Goal: Contribute content: Contribute content

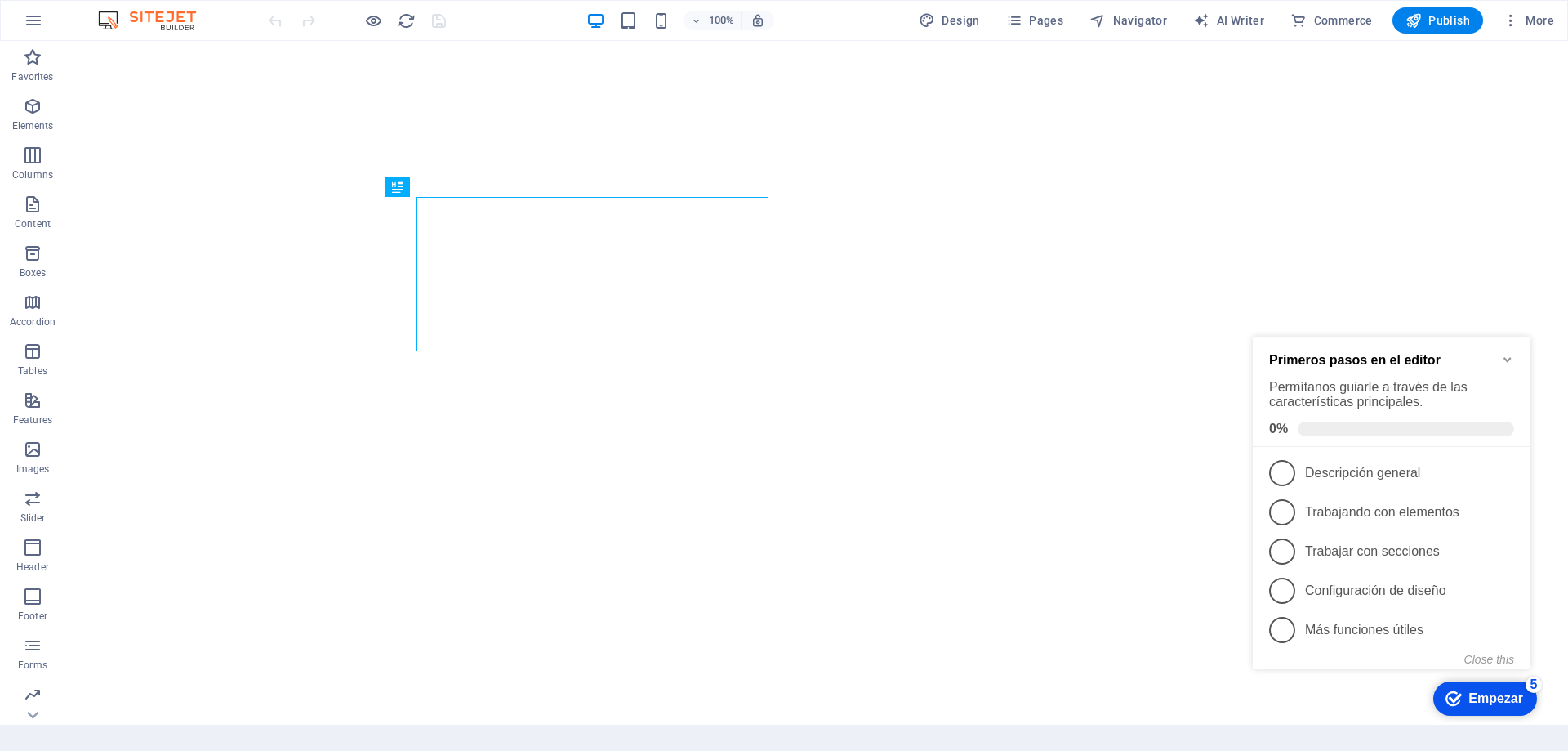
click at [1506, 353] on icon "Minimize checklist" at bounding box center [1508, 360] width 13 height 13
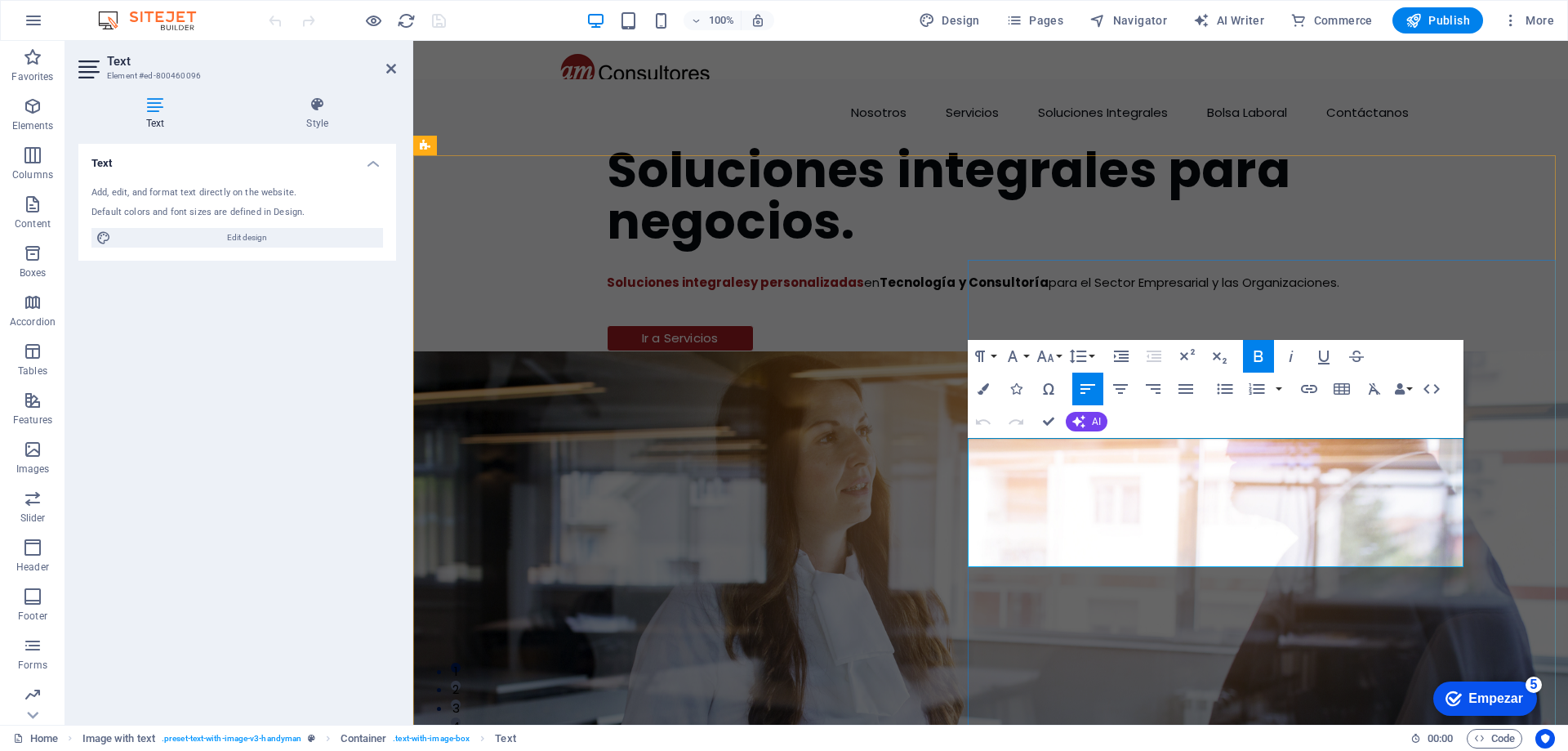
click span "Diseñamos y ejecutamos proyectos que combinan Tecnología, diseño, datos y Consu…"
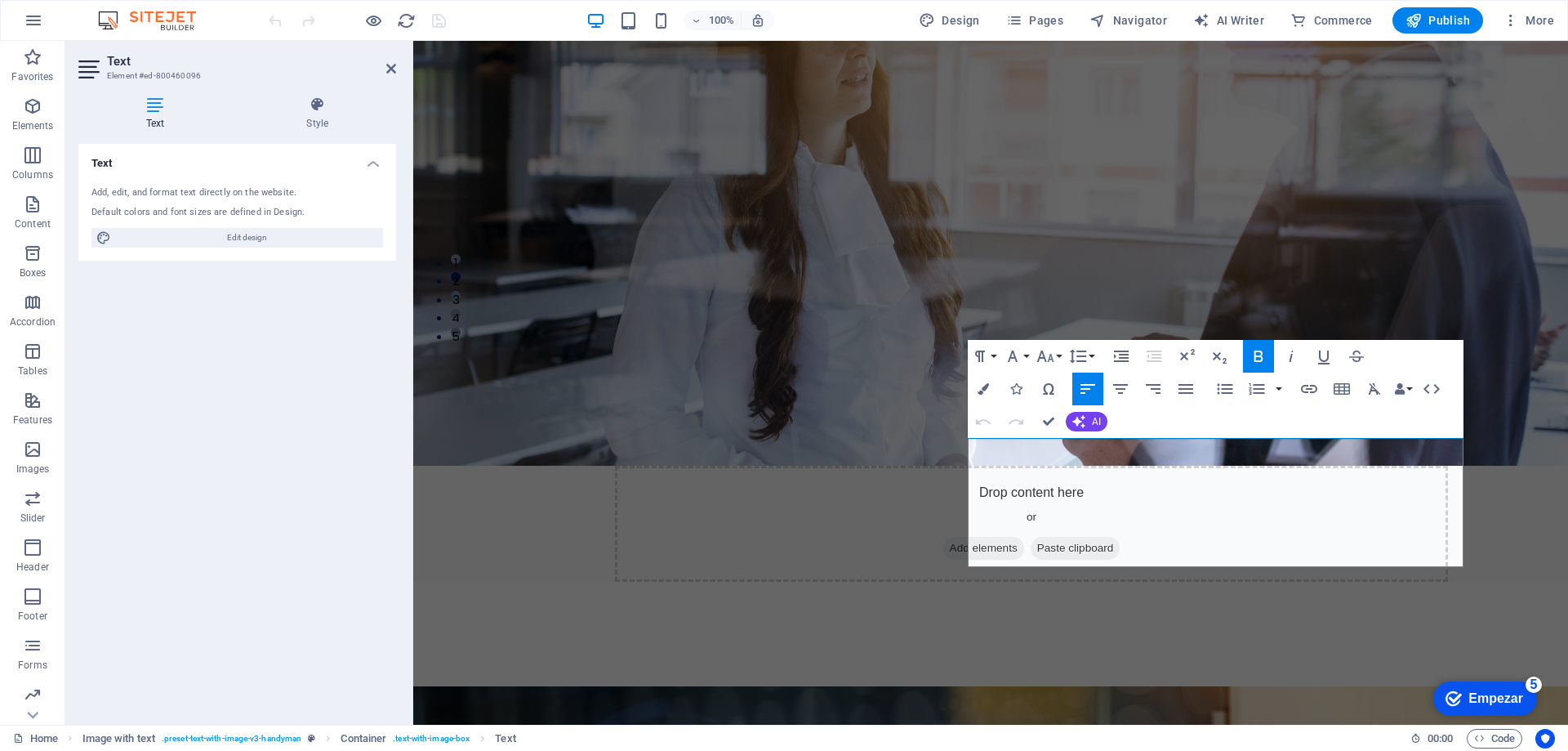
scroll to position [409, 0]
click span ". Ya sea el desarrollo de software, comprender mejor el consumo de los clientes…"
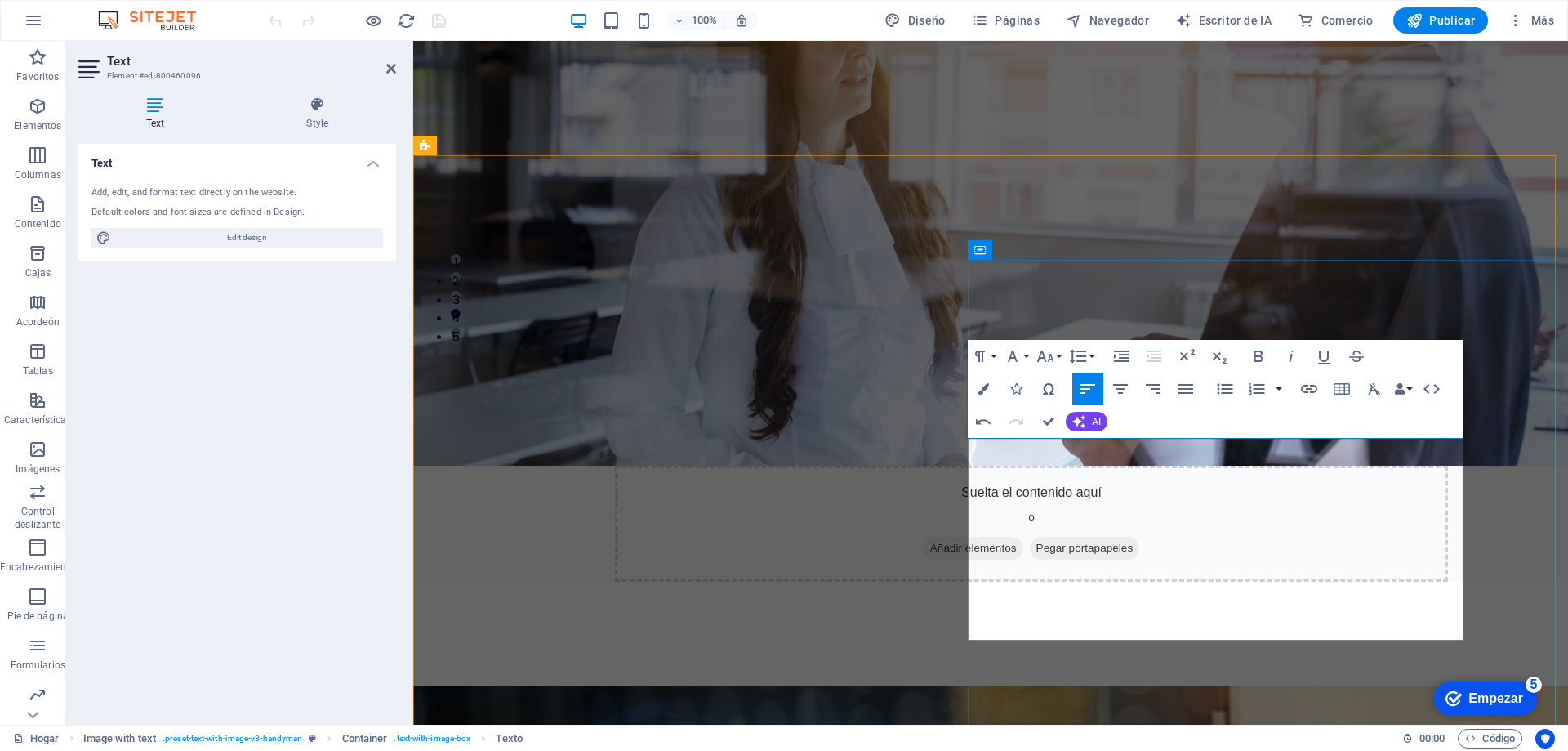
click font ". Ya sea el desarrollo de software, comprender mejor el consumo de los clientes…"
click font "para"
click font "comprender mejor su negocio, sus clientes y el mercado."
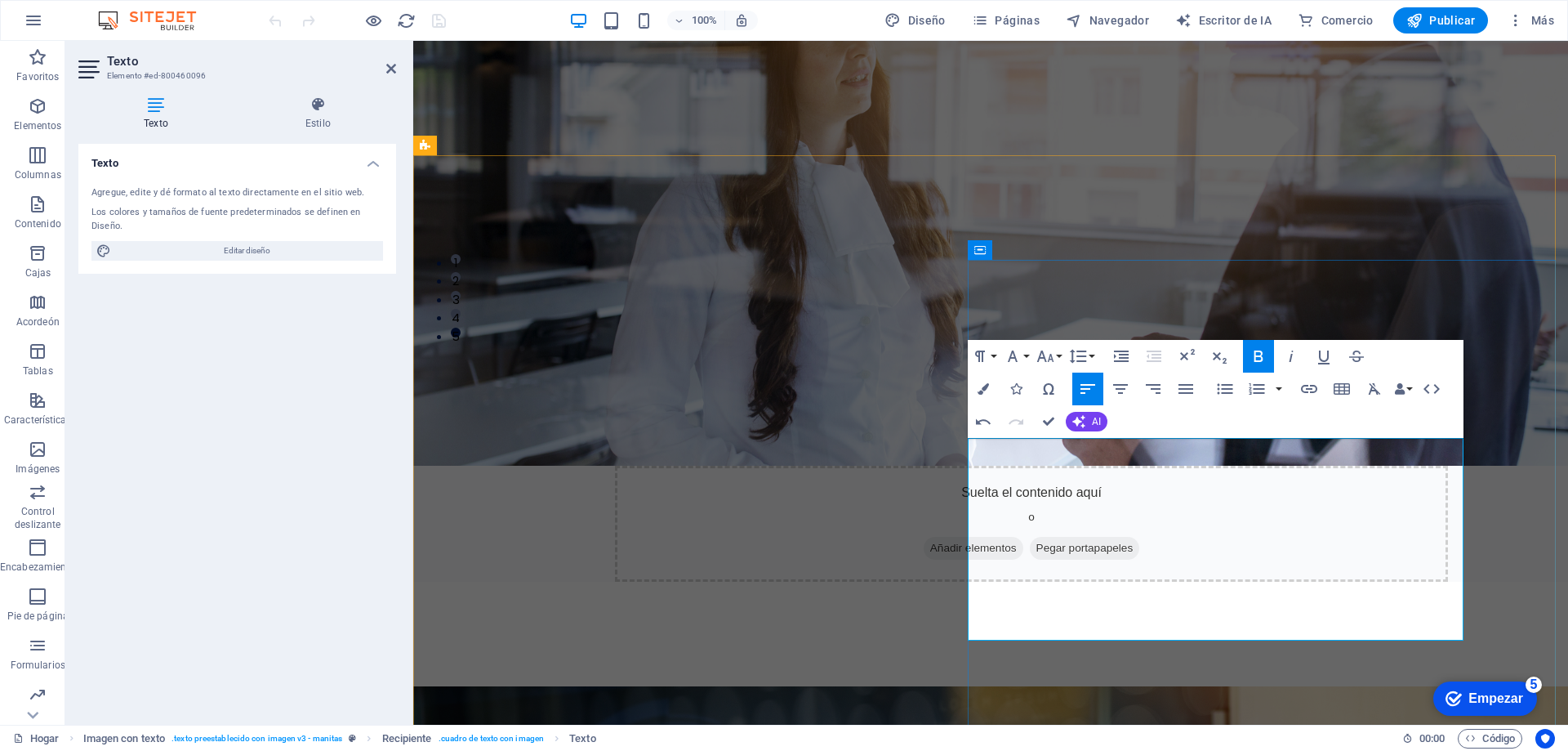
drag, startPoint x: 664, startPoint y: 515, endPoint x: 691, endPoint y: 512, distance: 27.2
click font "para"
click span ". Ya sea el desarrollo de software, comprender mejor el consumo de los clientes…"
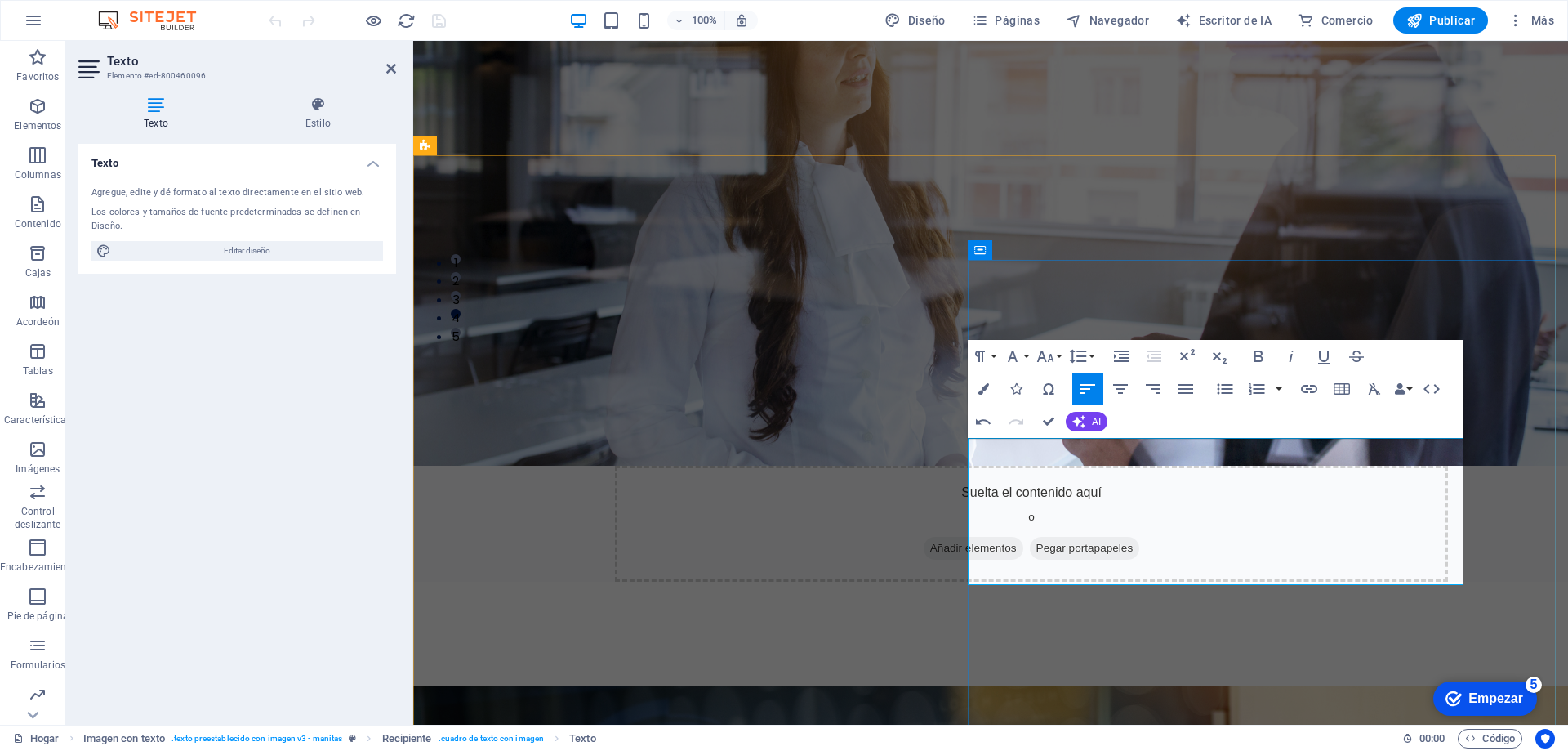
click p "Diseñamos y ejecutamos proyectos que combinan Tecnología, diseño, datos y Consu…"
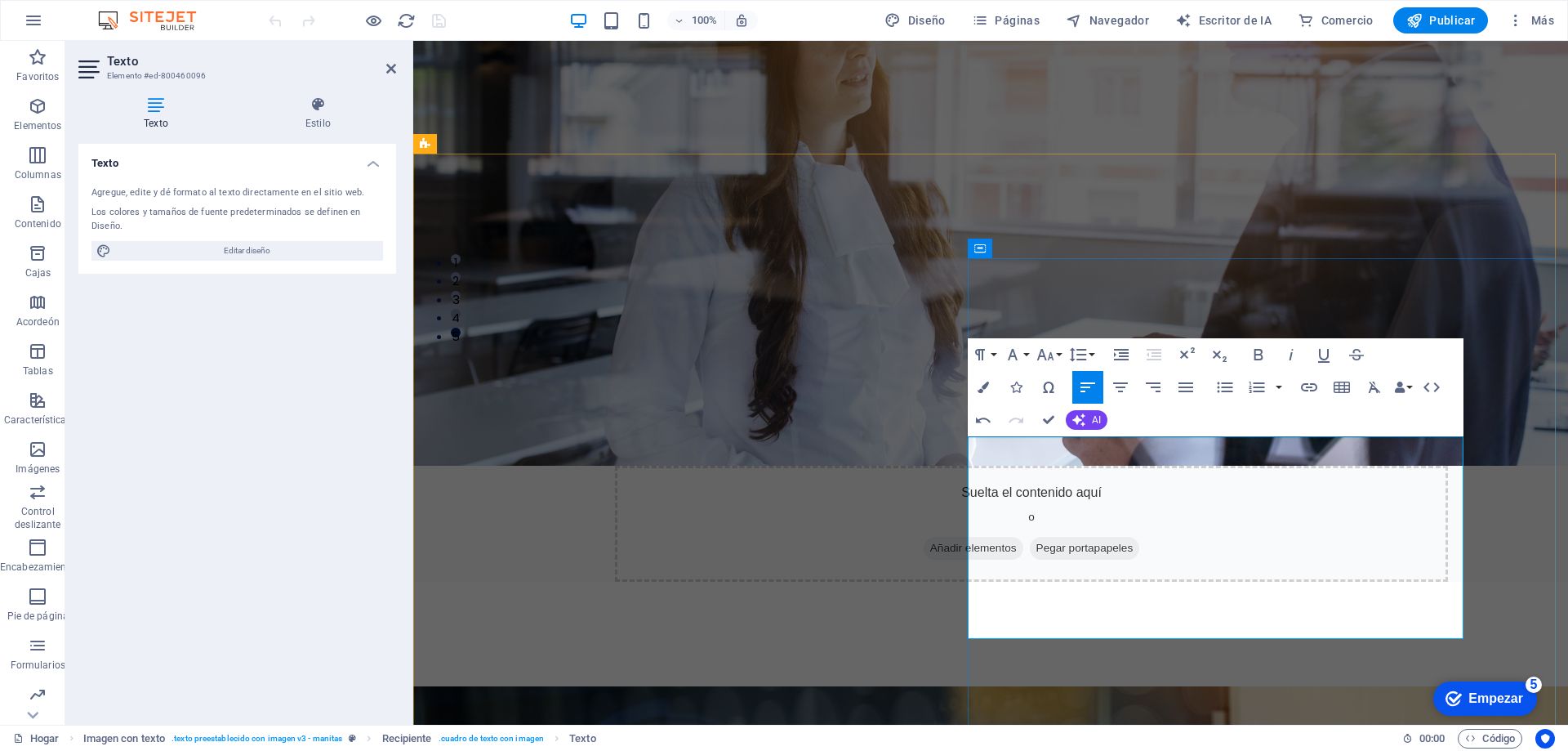
scroll to position [490, 0]
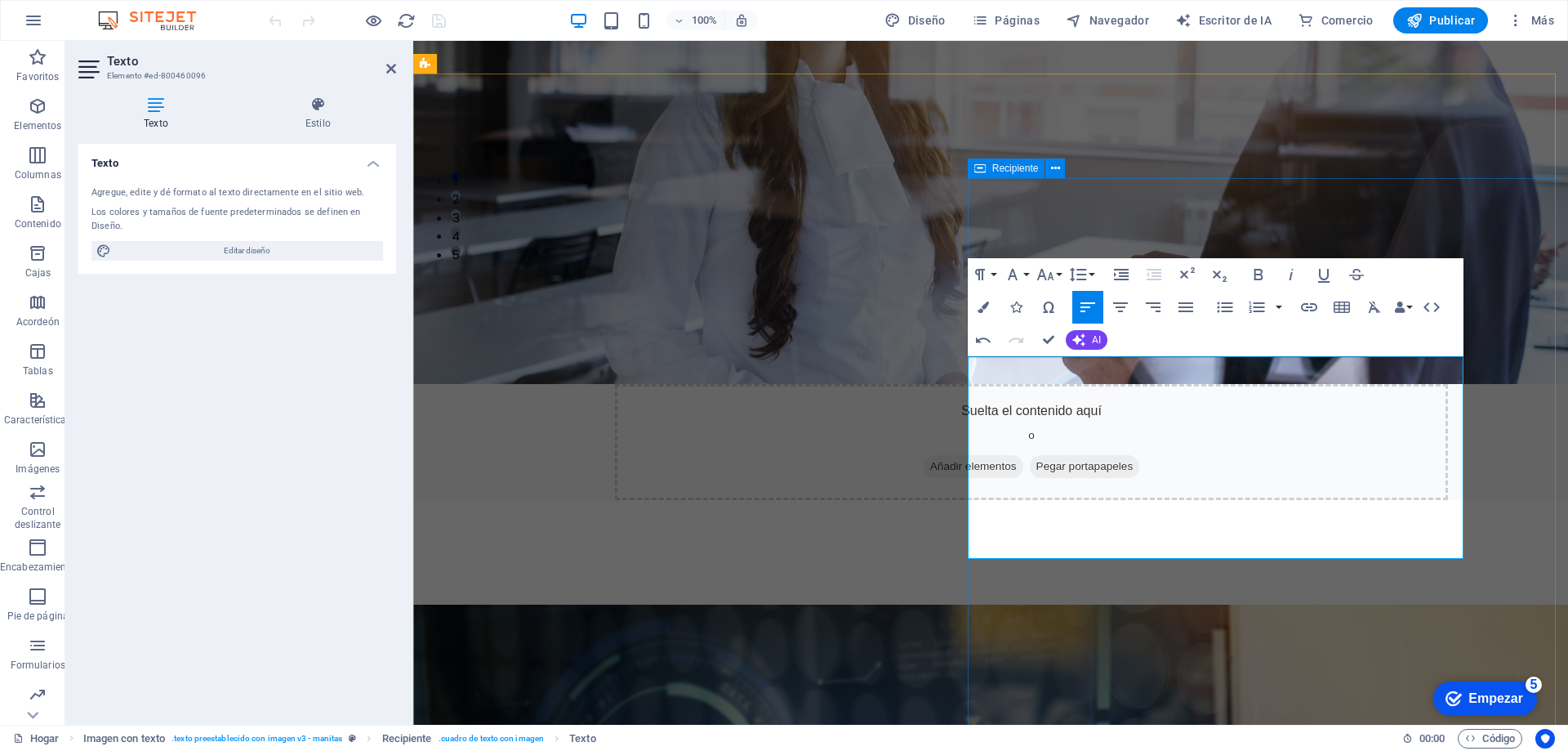
drag, startPoint x: 625, startPoint y: 455, endPoint x: 1054, endPoint y: 504, distance: 431.8
click div "Tecnología, Datos, Consumo y Consultoría unificadas en Soluciones Empresariales…"
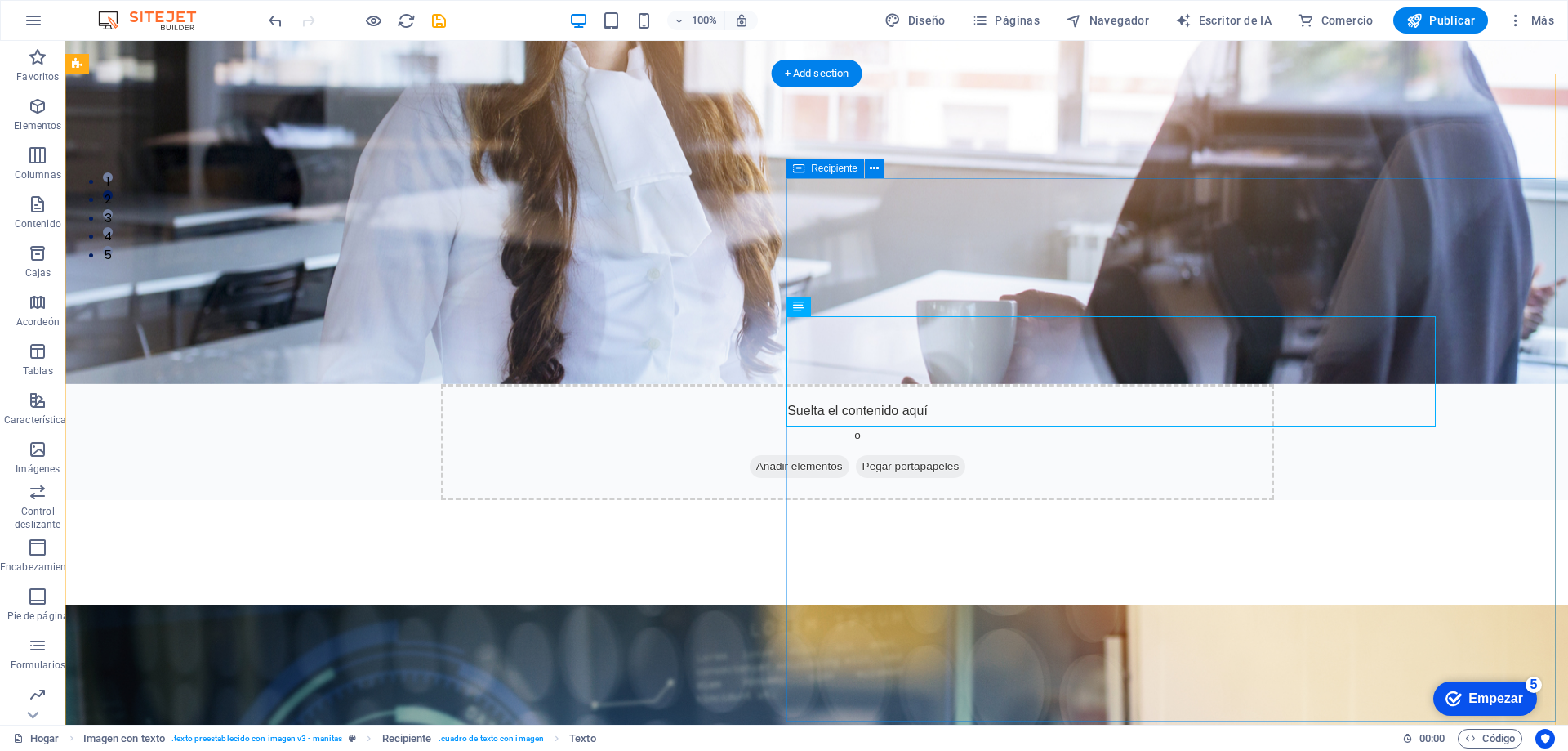
click div "Tecnología, Datos, Consumo y Consultoría unificadas en Soluciones Empresariales…"
click div "Diseñamos y ejecutamos proyectos que combinan Tecnología, diseño, datos y Consu…"
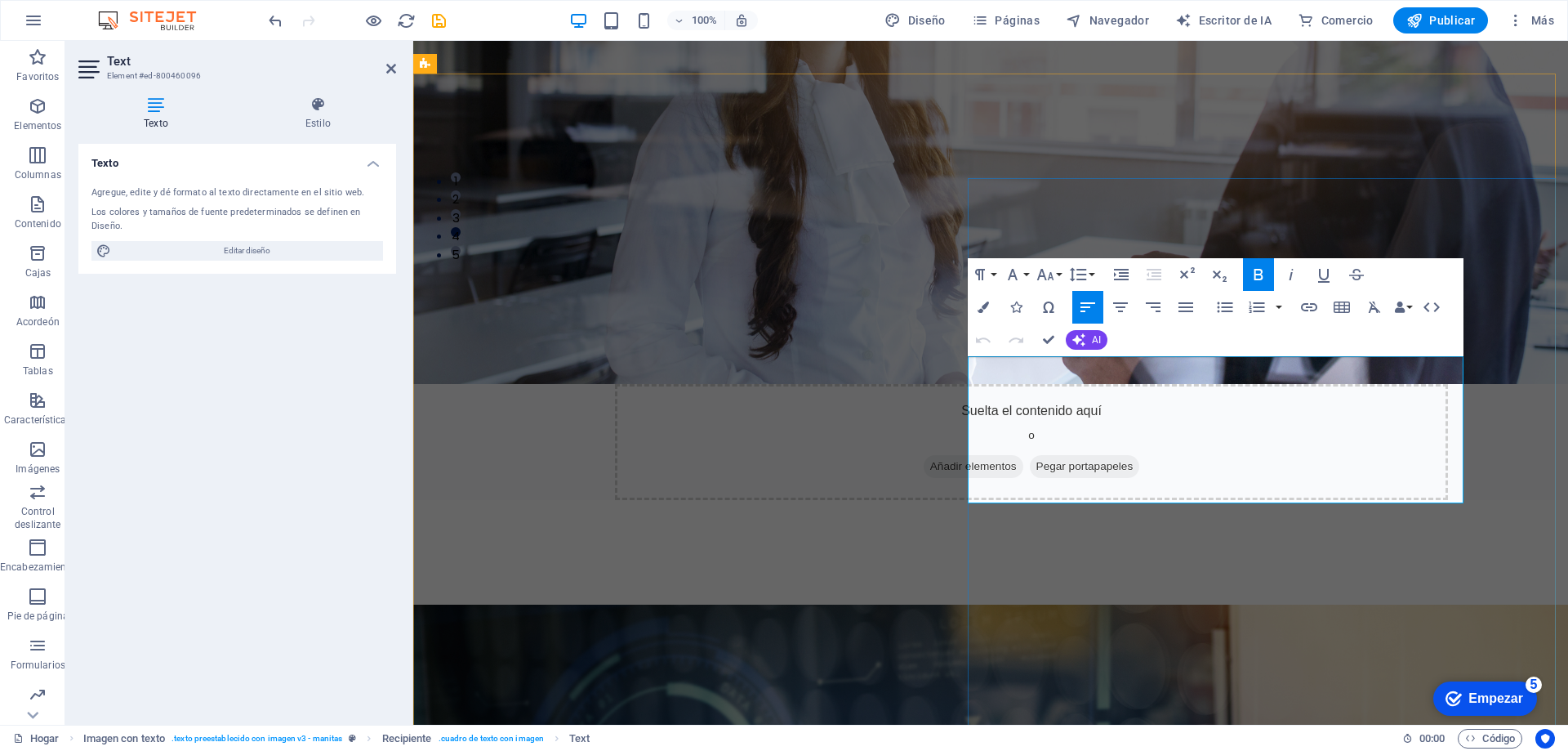
click span "Diseñamos y ejecutamos proyectos que combinan Tecnología, diseño, datos y Consu…"
drag, startPoint x: 1009, startPoint y: 326, endPoint x: 1023, endPoint y: 327, distance: 14.0
click span "Diseñamos y ejecutamos proyectos que combinan Tecnología, Diseño, datos y Consu…"
click span "Diseñamos y ejecutamos proyectos que combinan Tecnología, Diseño, Datos y Consu…"
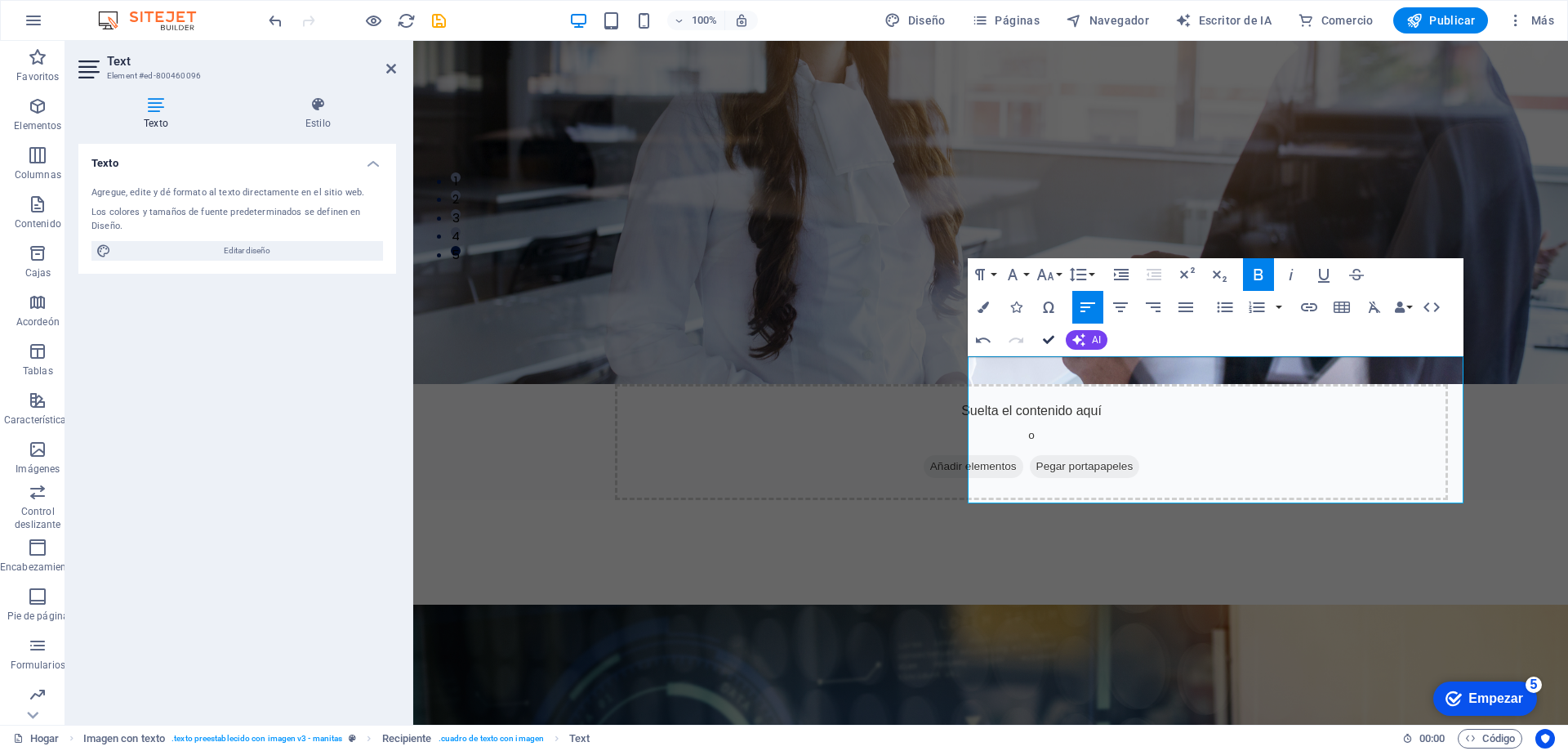
drag, startPoint x: 1041, startPoint y: 335, endPoint x: 993, endPoint y: 310, distance: 54.1
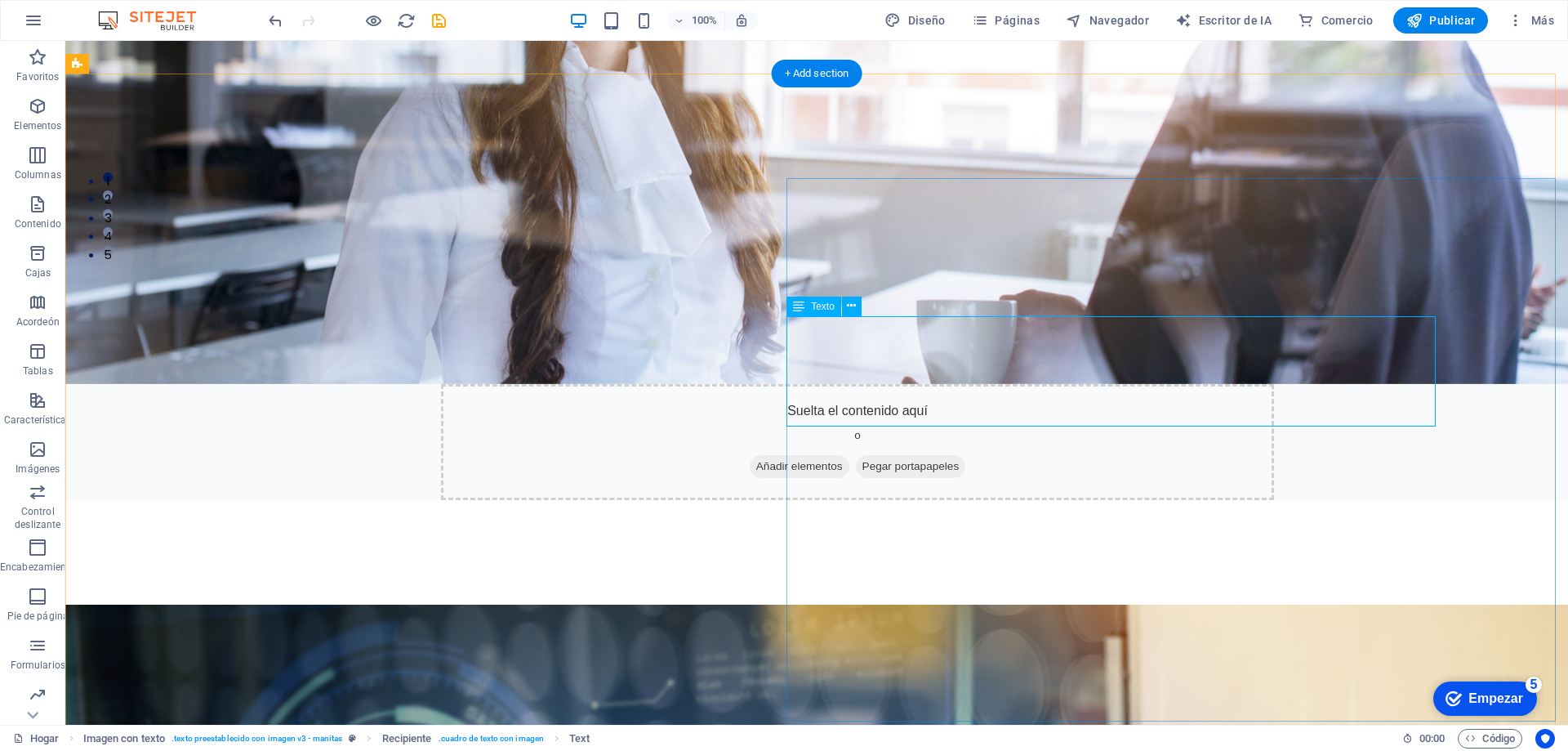
click div "Diseñamos y ejecutamos proyectos que combinan Tecnología, Diseño,Consumo, Datos…"
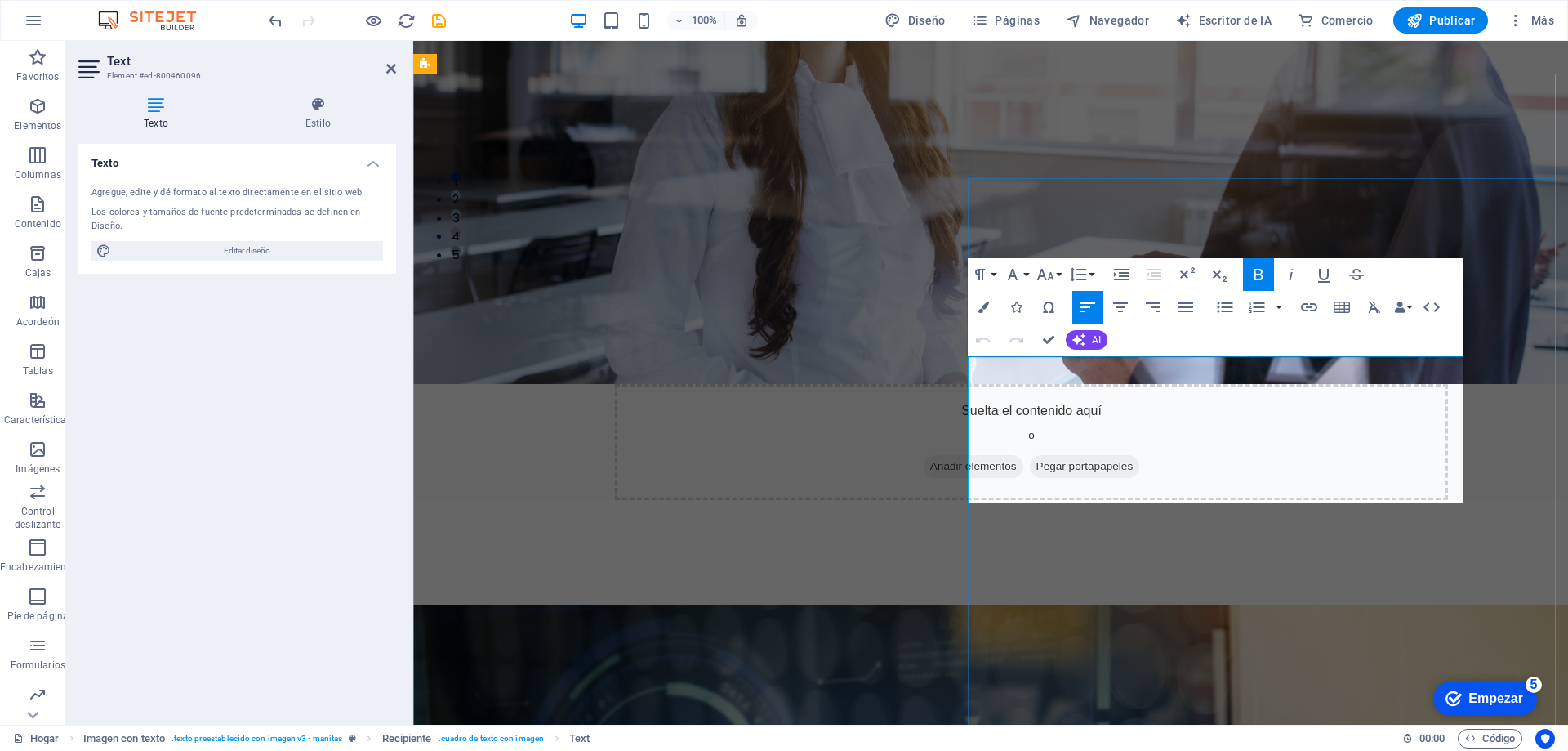
click span "Diseñamos y ejecutamos proyectos que combinan Tecnología, Diseño,Consumo, Datos…"
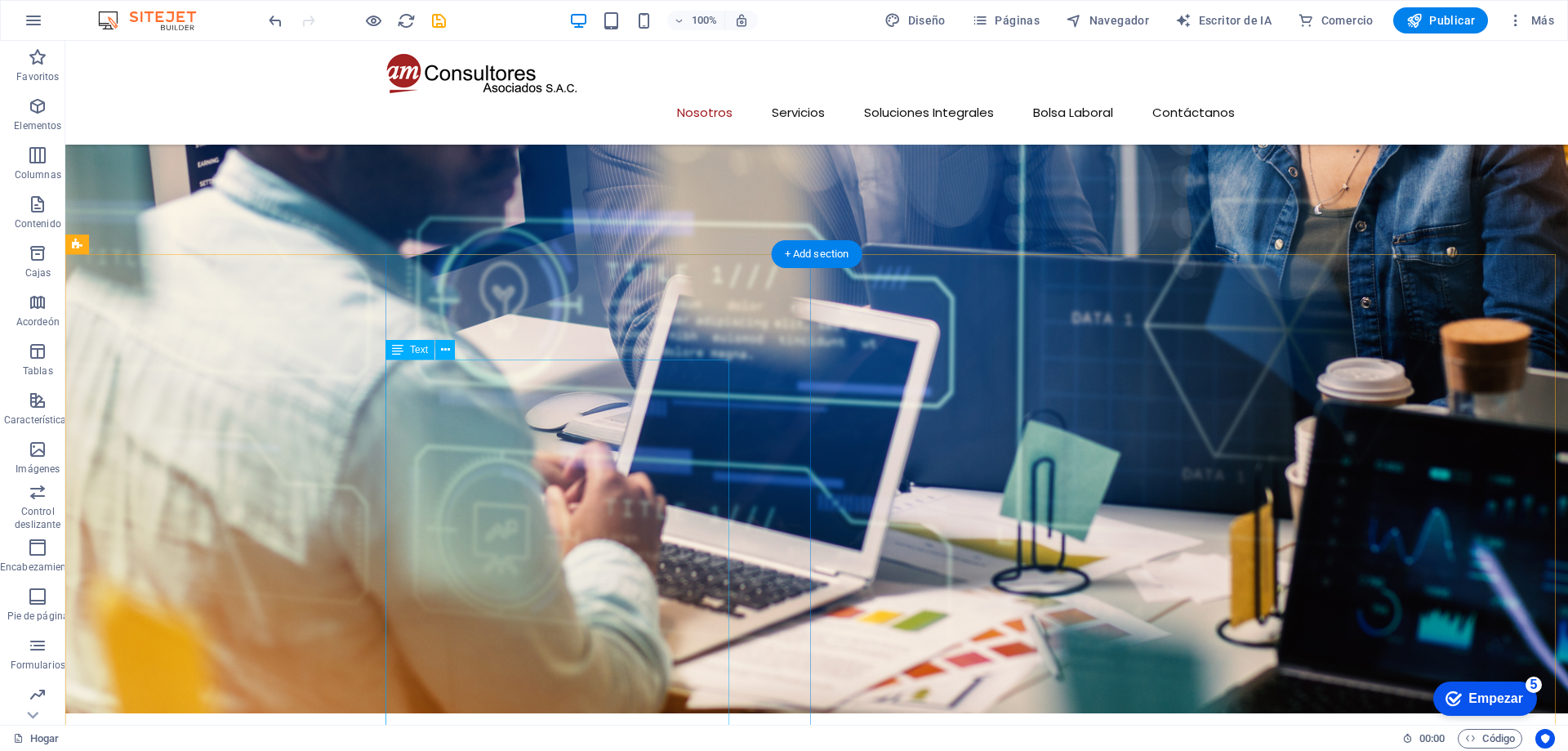
scroll to position [1062, 0]
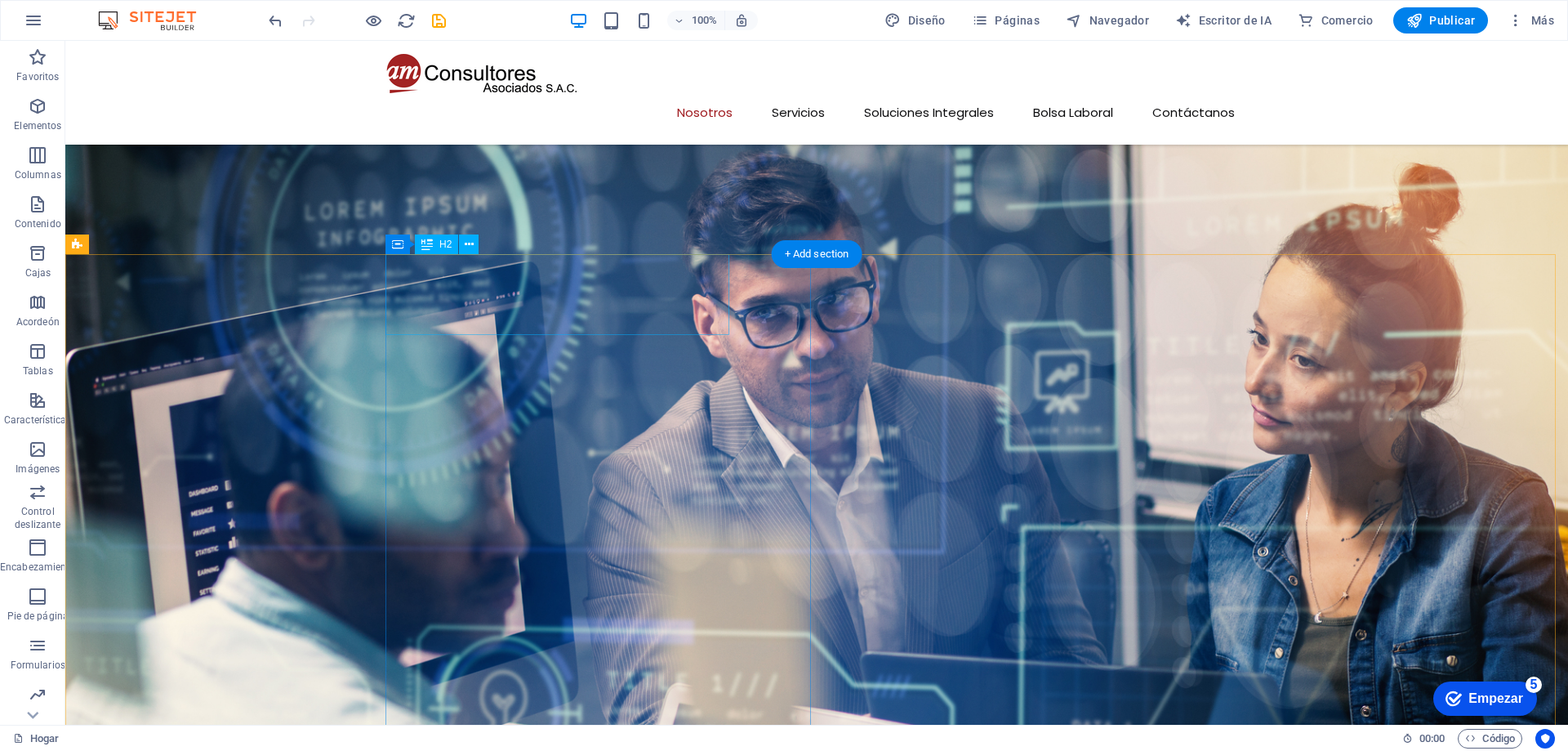
click div "AM CONSULTORES ASOCIADOS SAC"
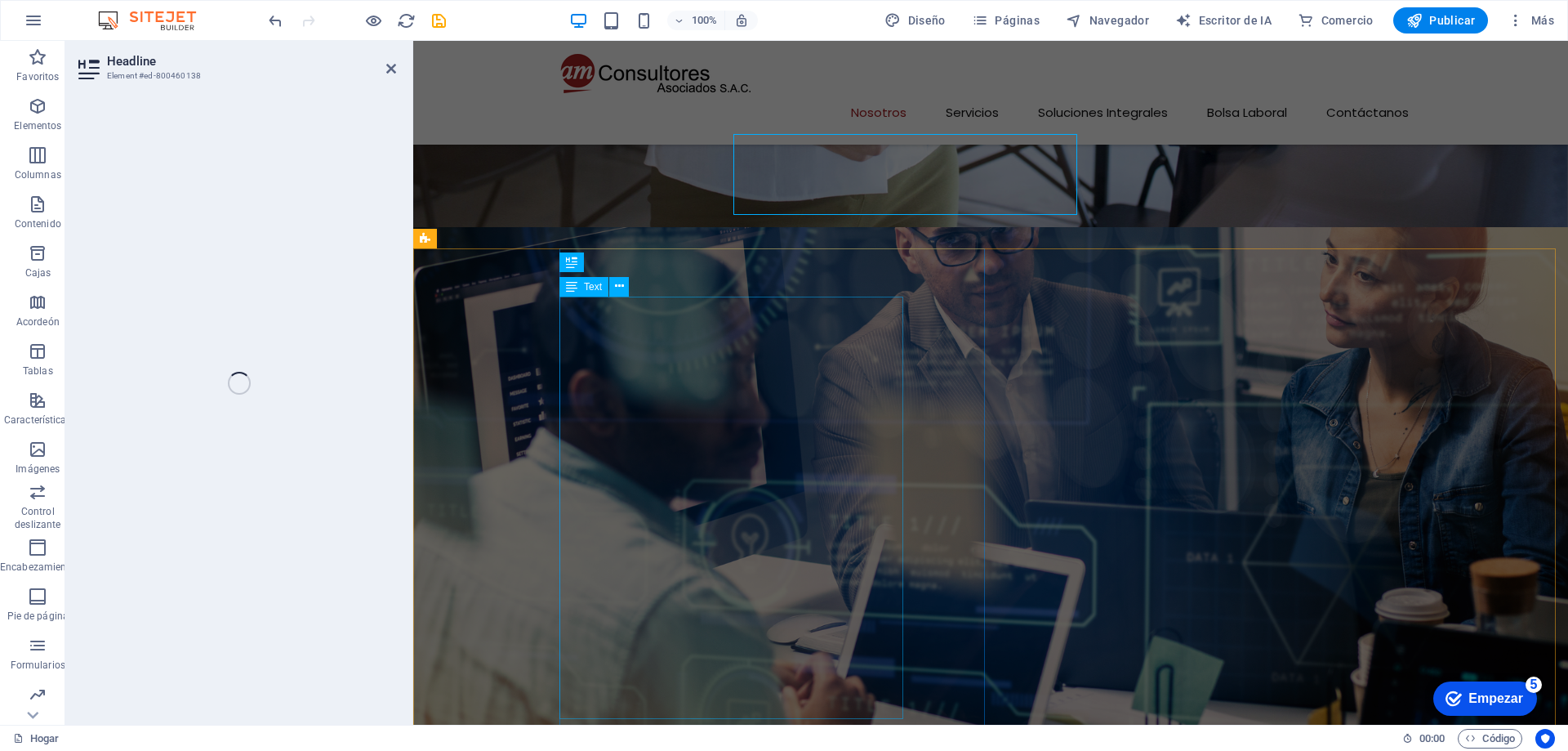
scroll to position [1182, 0]
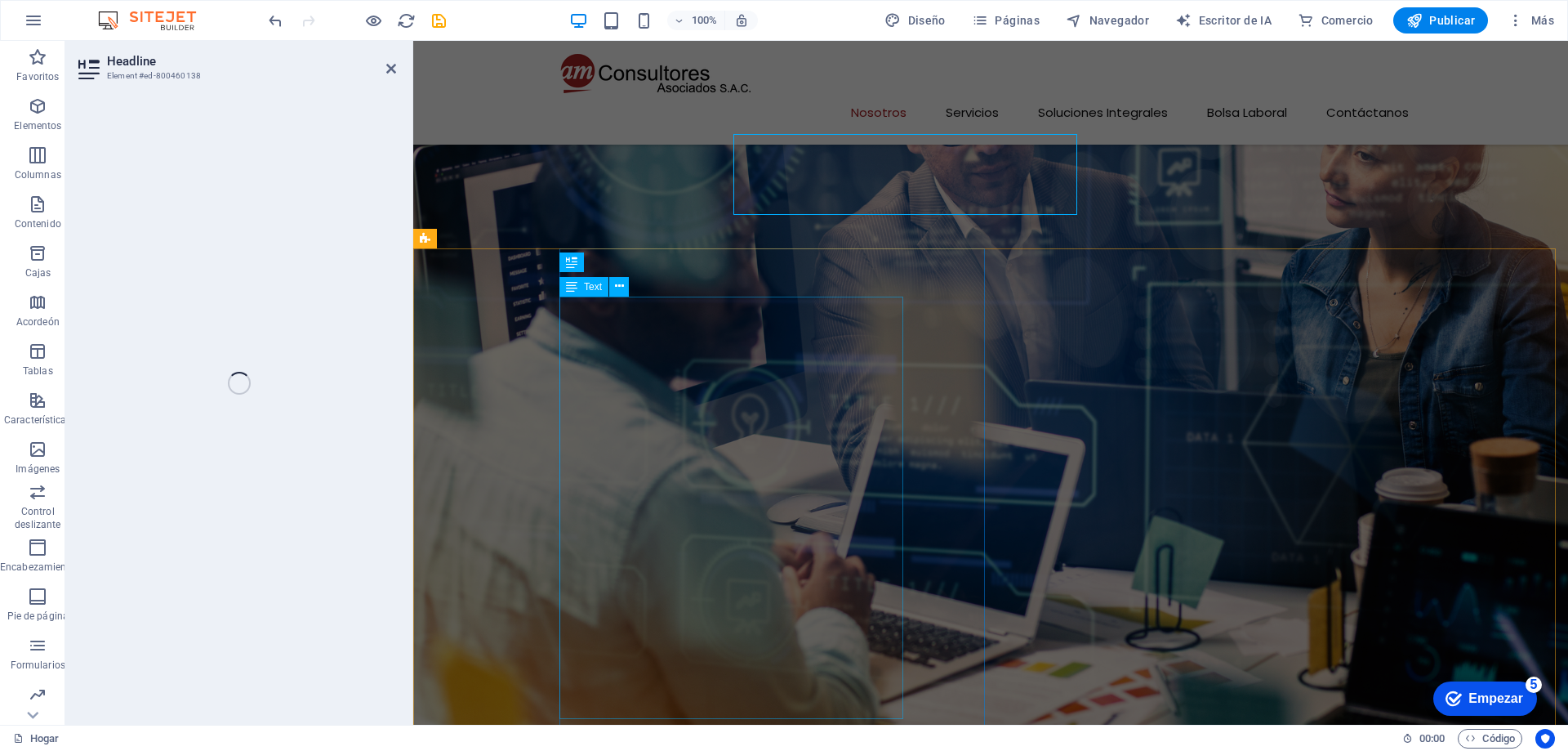
click span "AM CONSULTORES ASOCIADOS SAC"
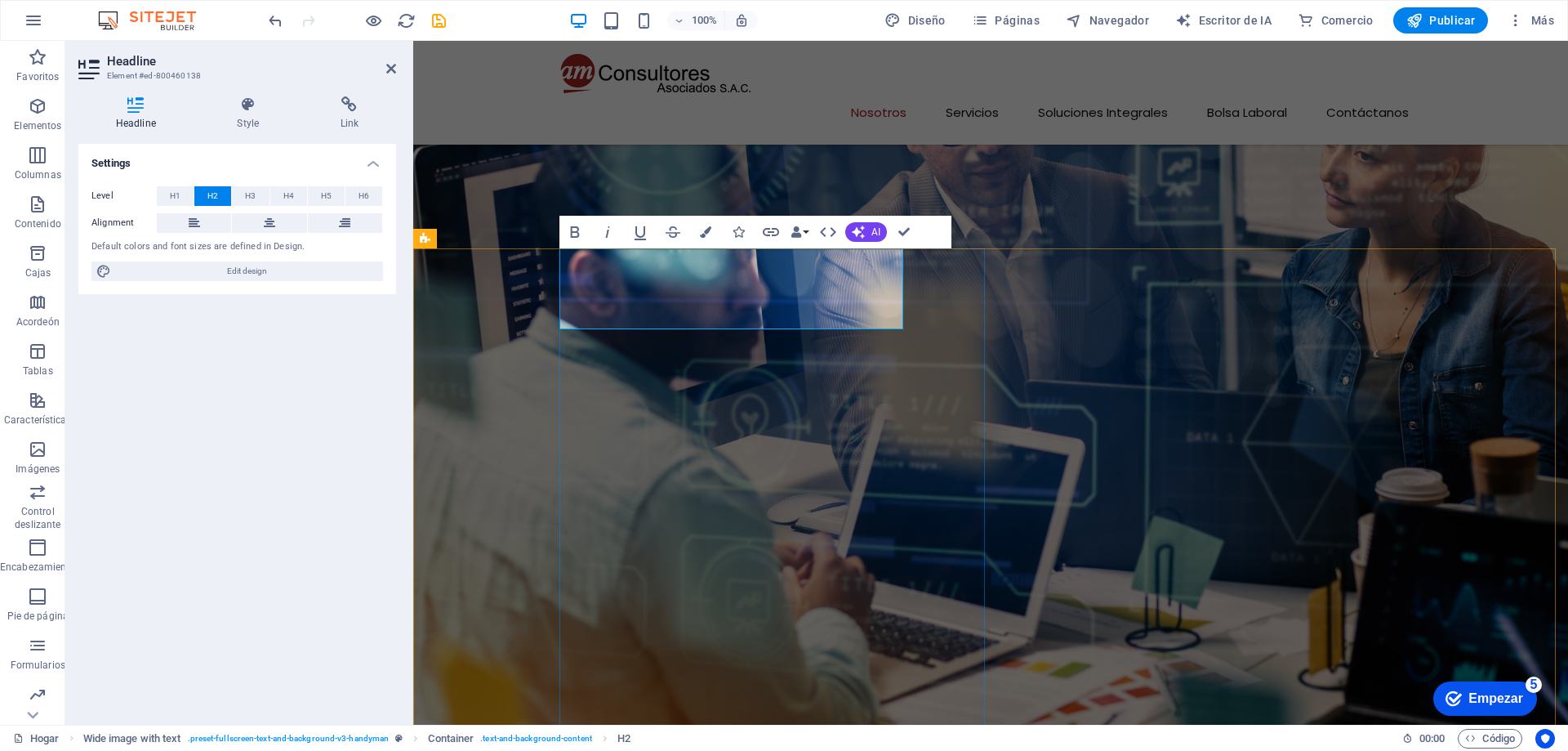
click span "AM CONSULTORES ASOCIADOS SAC"
click span "AM CONSULTORES ASOCIADOS [DOMAIN_NAME]"
click span "AM CONSULTORES ASOCIADOS S.A.C"
drag, startPoint x: 909, startPoint y: 229, endPoint x: 841, endPoint y: 218, distance: 68.9
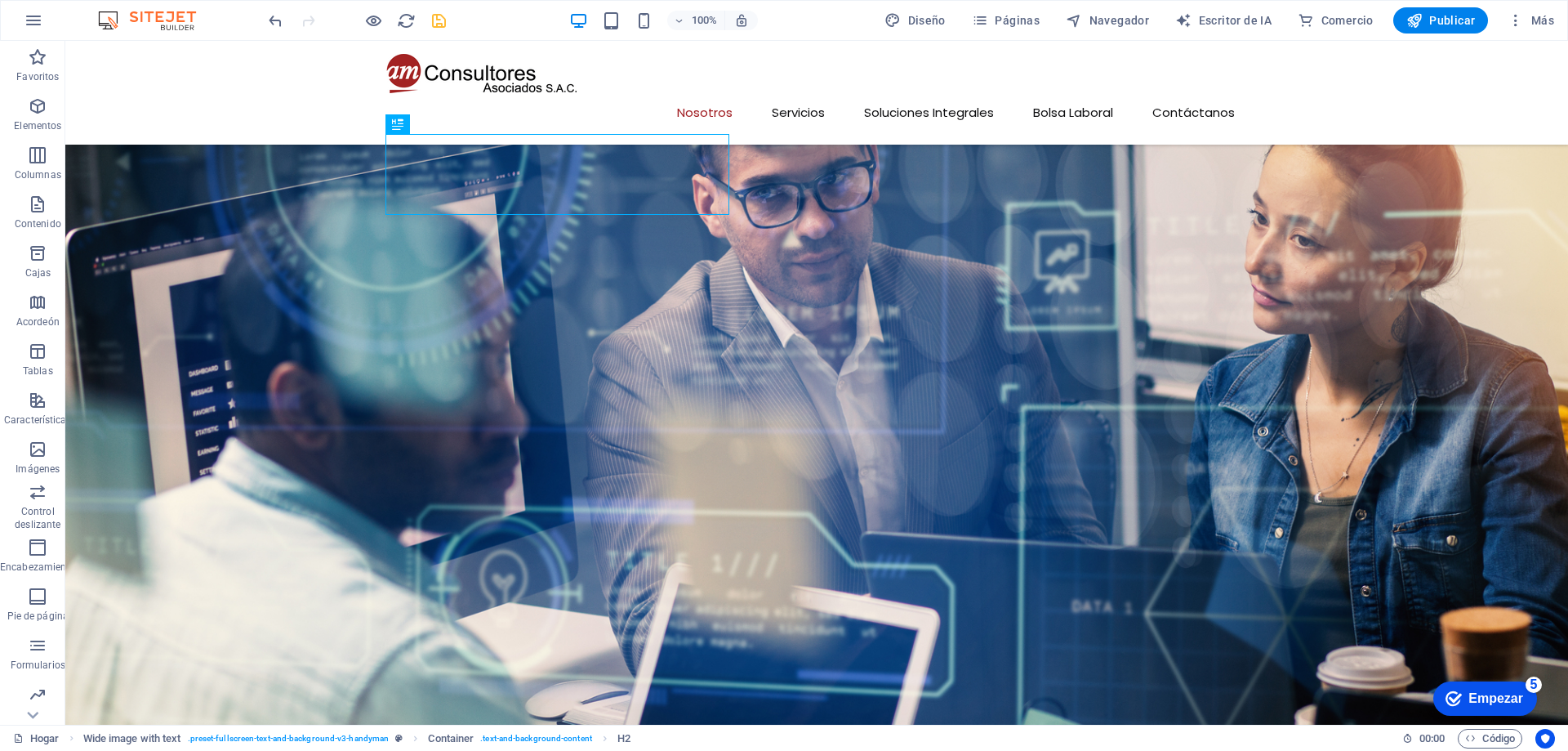
click at [439, 21] on icon "ahorrar" at bounding box center [439, 21] width 19 height 19
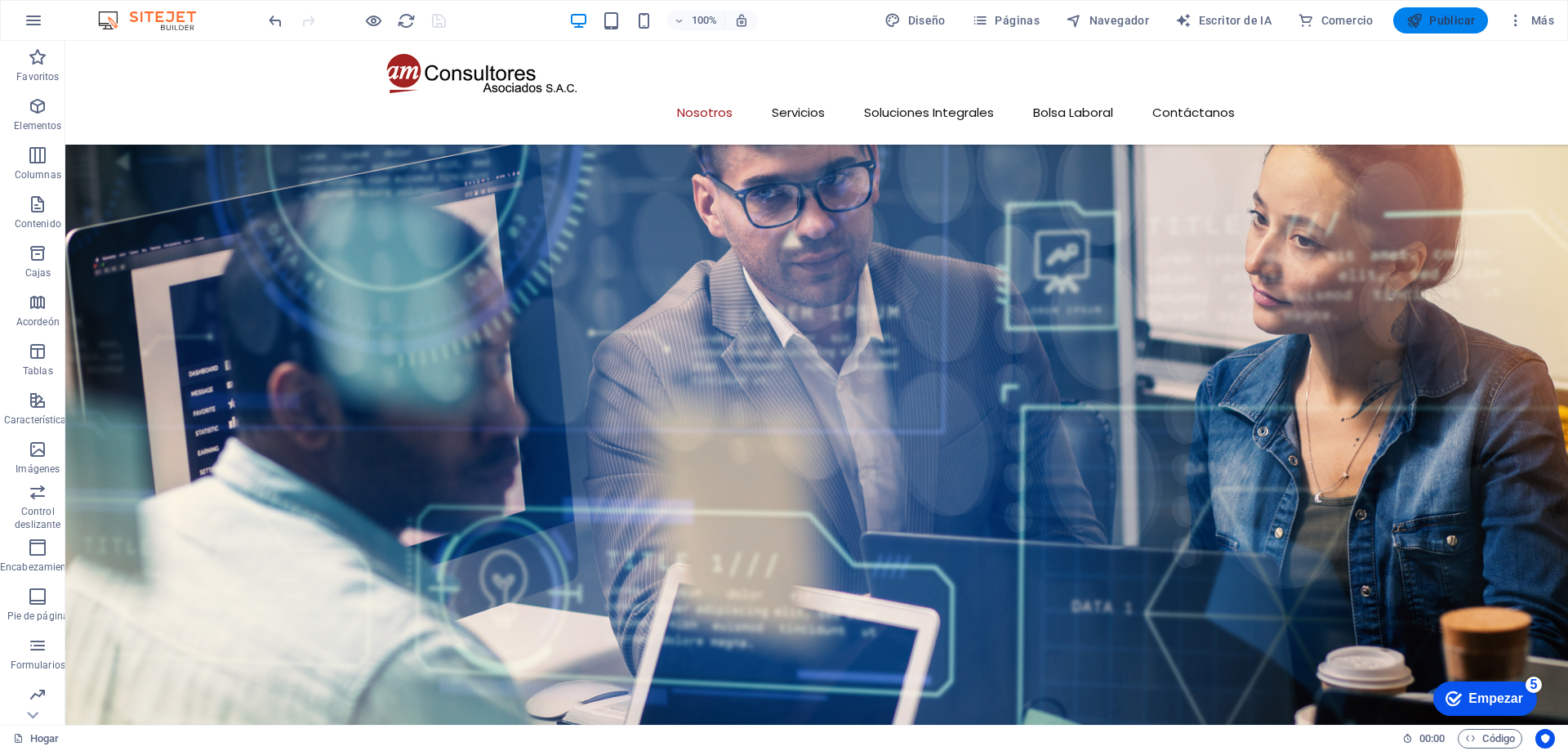
click at [1441, 24] on font "Publicar" at bounding box center [1451, 21] width 46 height 13
